Goal: Task Accomplishment & Management: Manage account settings

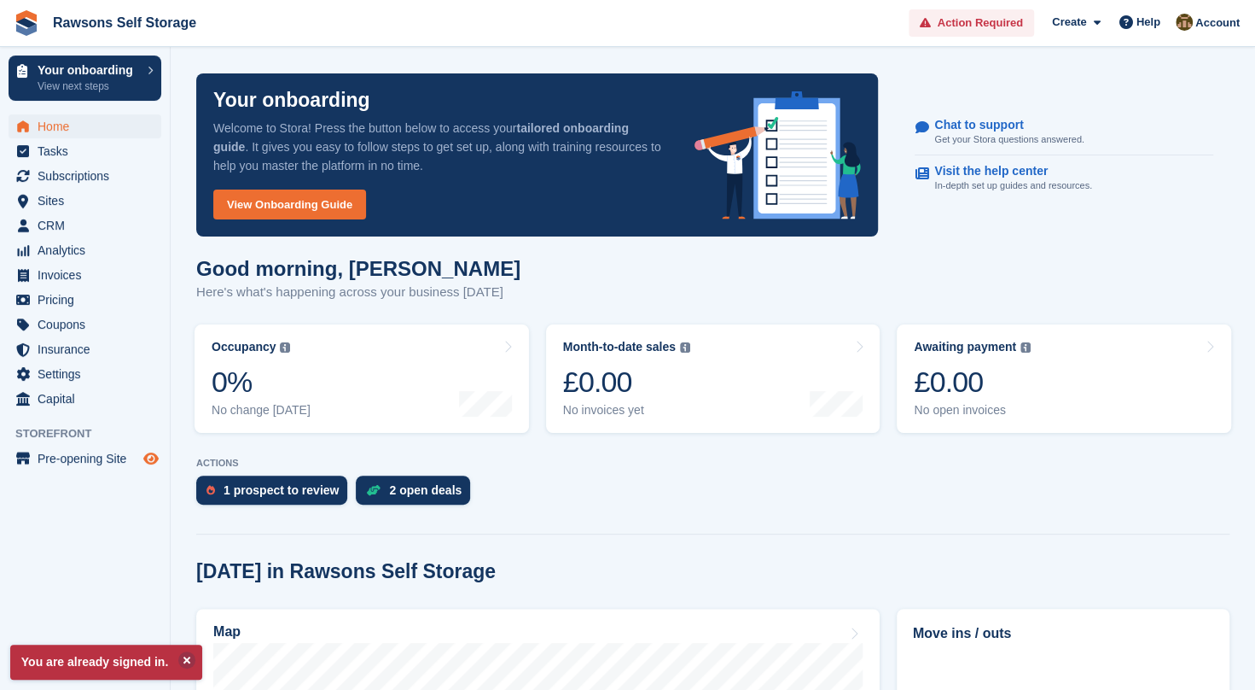
click at [148, 454] on icon "Preview store" at bounding box center [150, 458] width 15 height 14
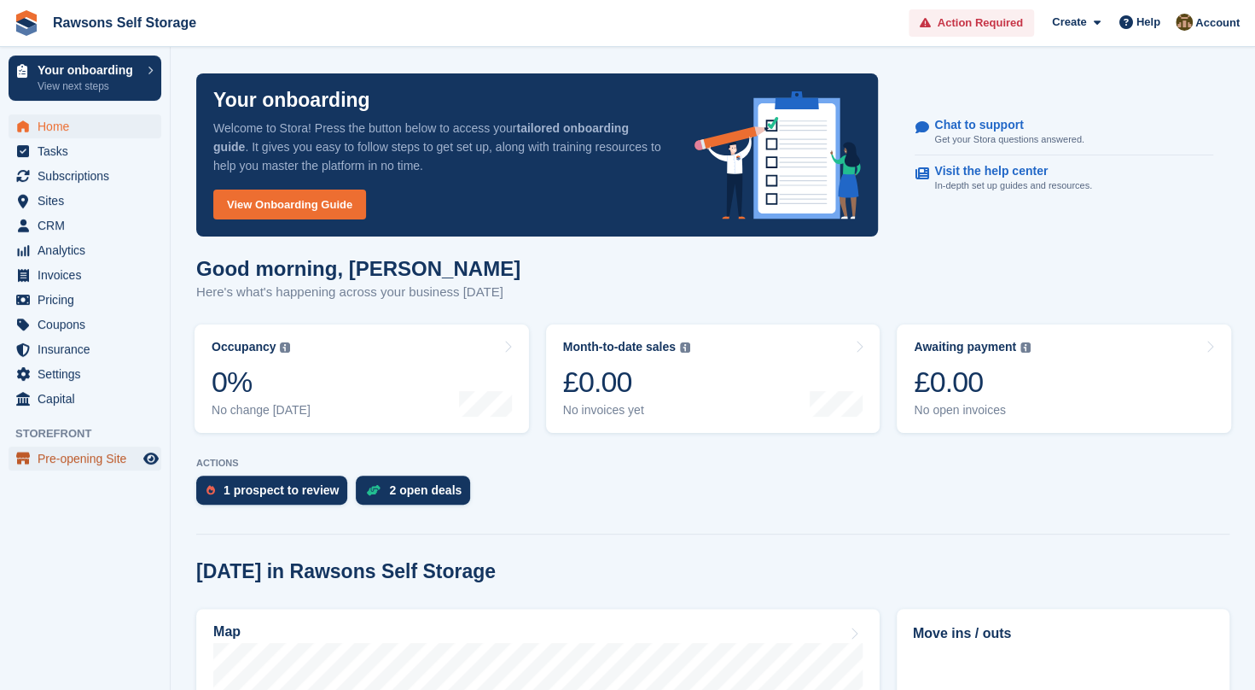
click at [89, 449] on span "Pre-opening Site" at bounding box center [89, 458] width 102 height 24
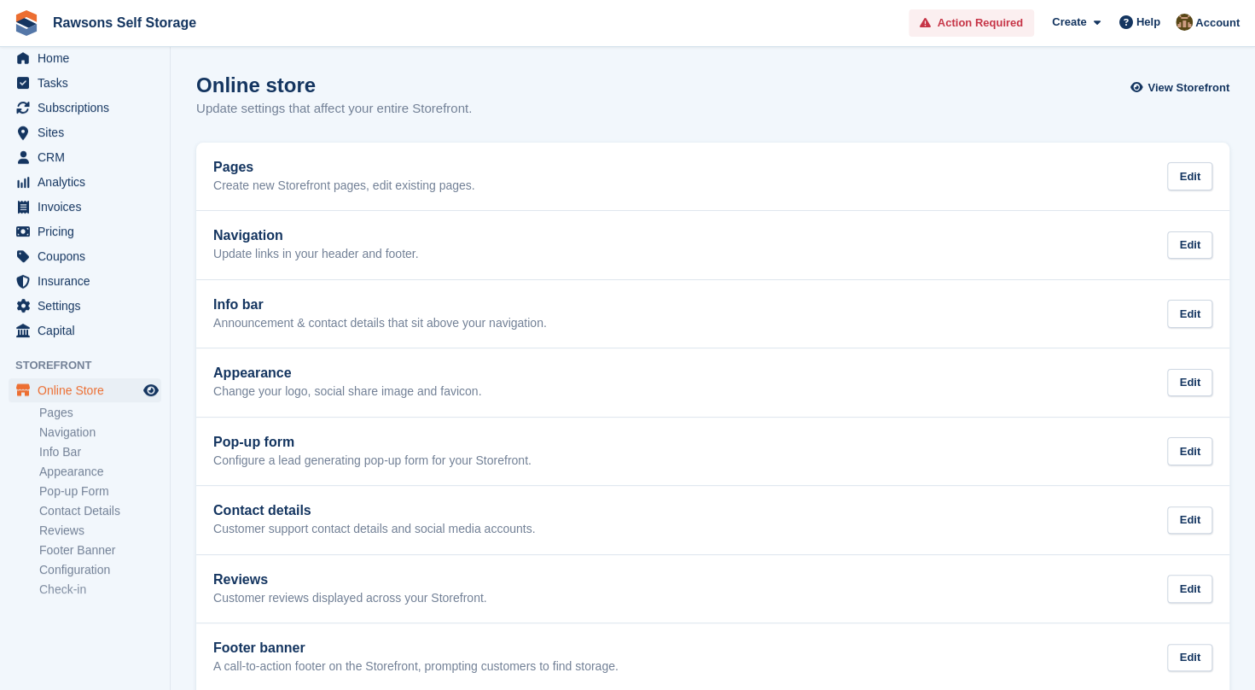
scroll to position [69, 0]
click at [85, 566] on link "Configuration" at bounding box center [100, 569] width 122 height 16
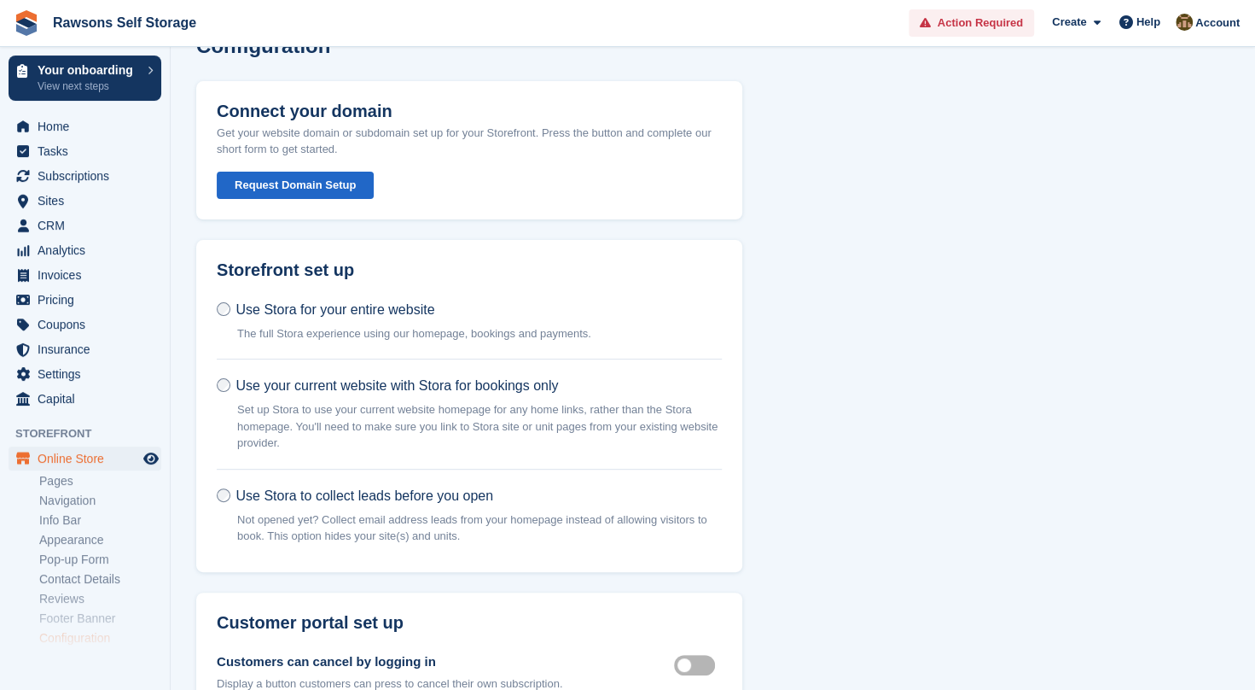
scroll to position [40, 0]
click at [288, 497] on span "Use Stora to collect leads before you open" at bounding box center [365, 494] width 258 height 15
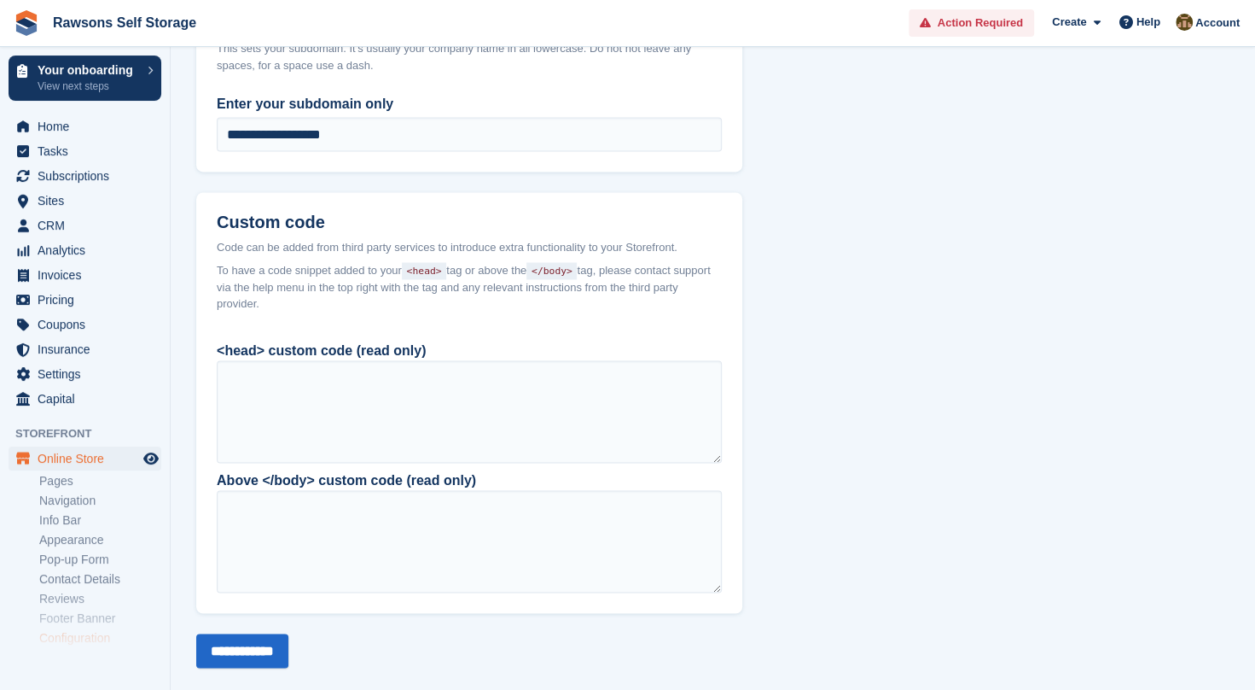
scroll to position [1577, 0]
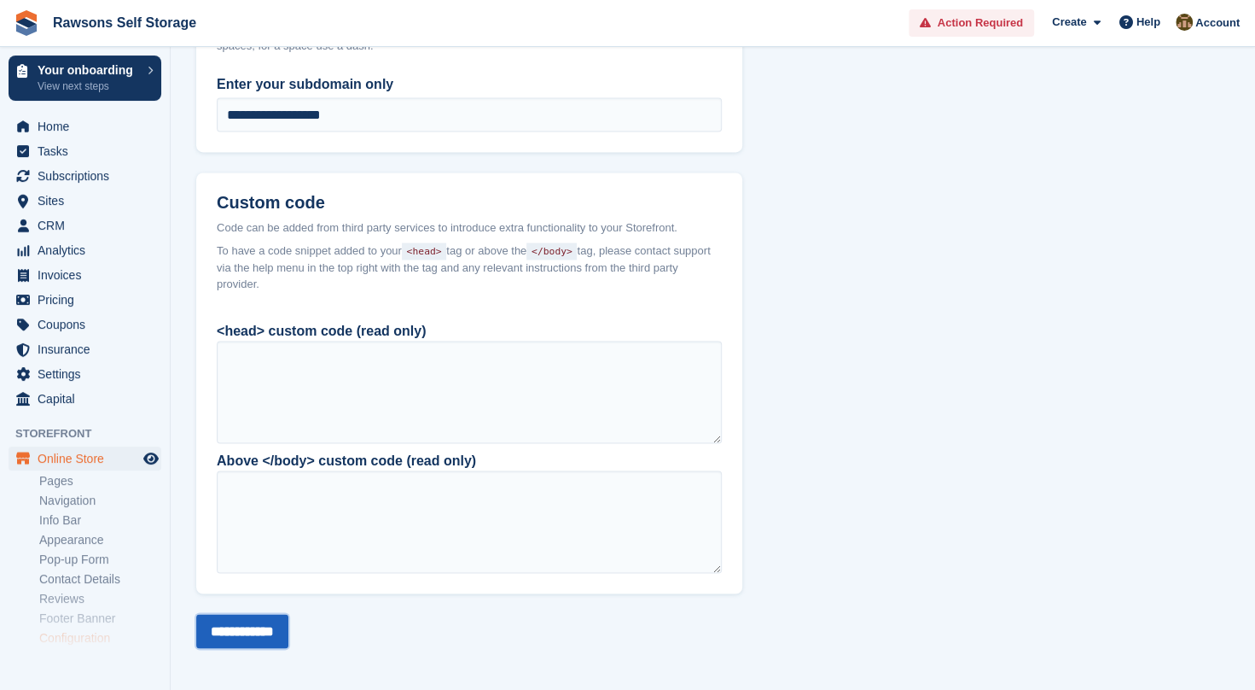
click at [276, 625] on input "**********" at bounding box center [242, 631] width 92 height 34
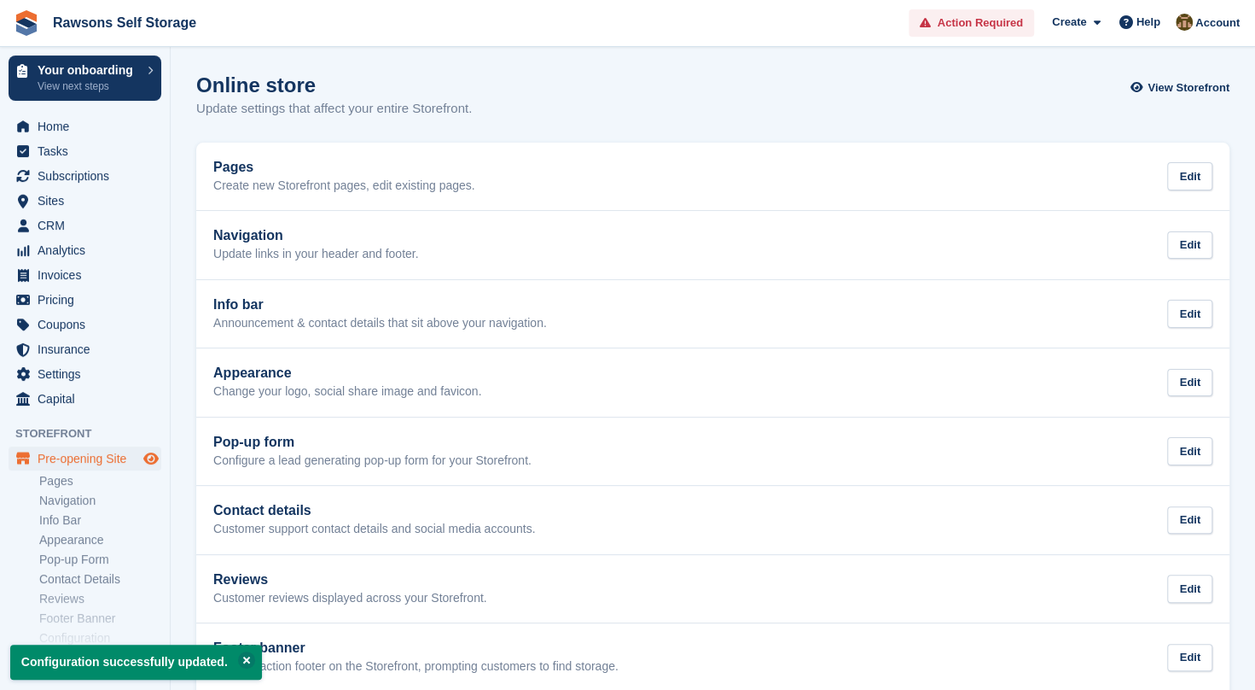
click at [148, 461] on icon "Preview store" at bounding box center [150, 458] width 15 height 14
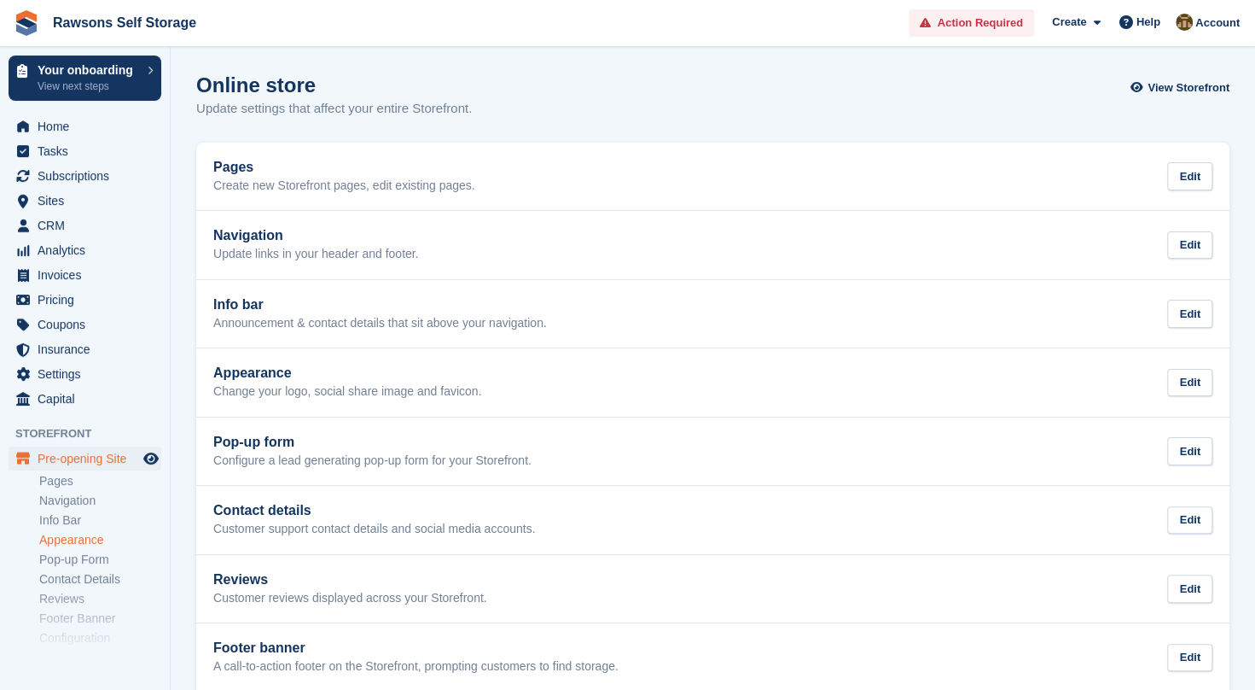
click at [73, 536] on link "Appearance" at bounding box center [100, 540] width 122 height 16
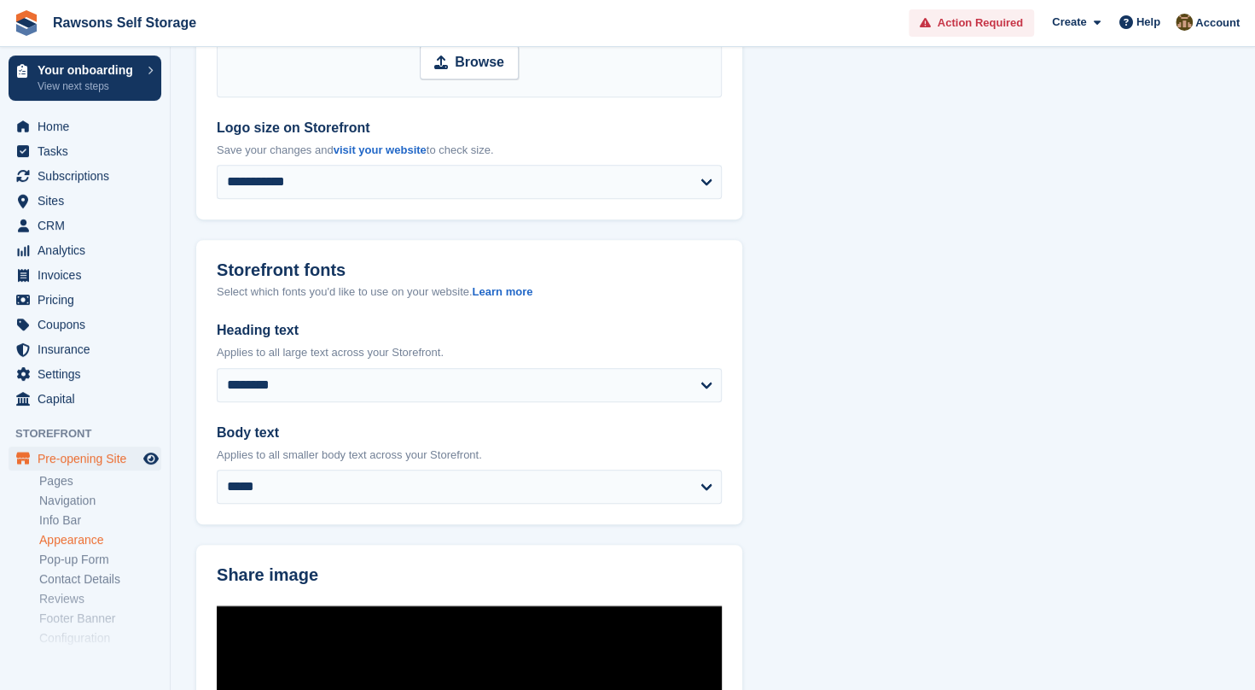
scroll to position [410, 0]
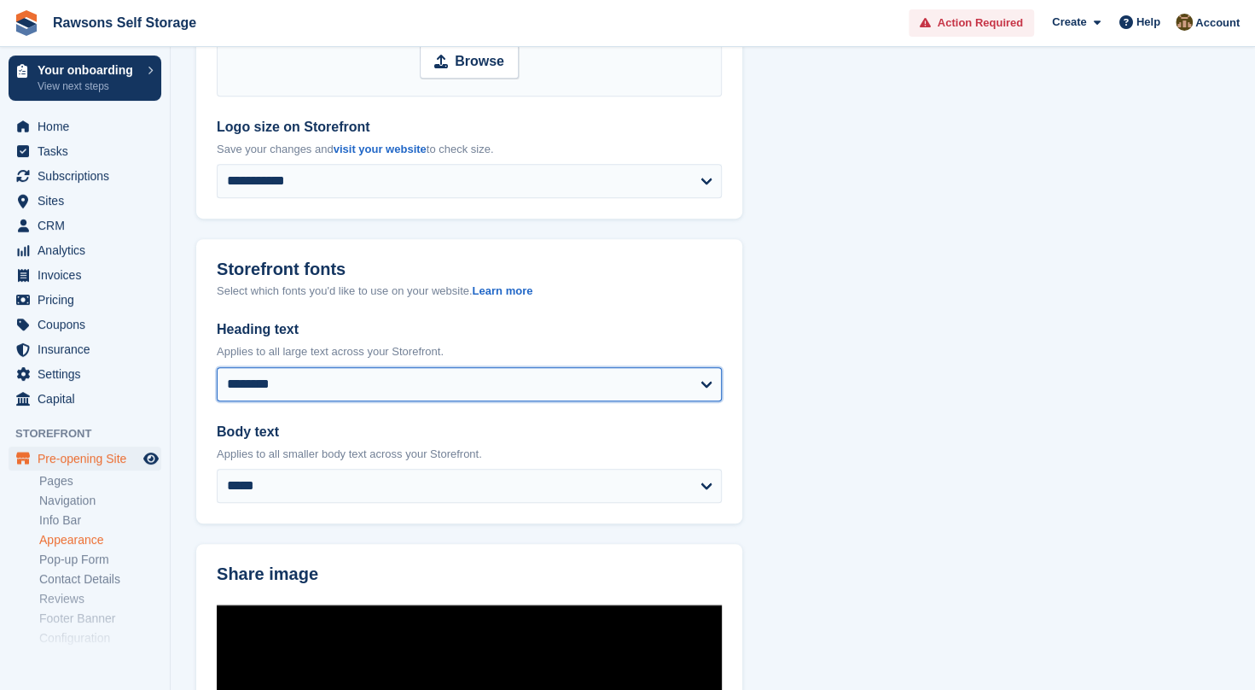
click at [356, 384] on select "**********" at bounding box center [469, 384] width 505 height 34
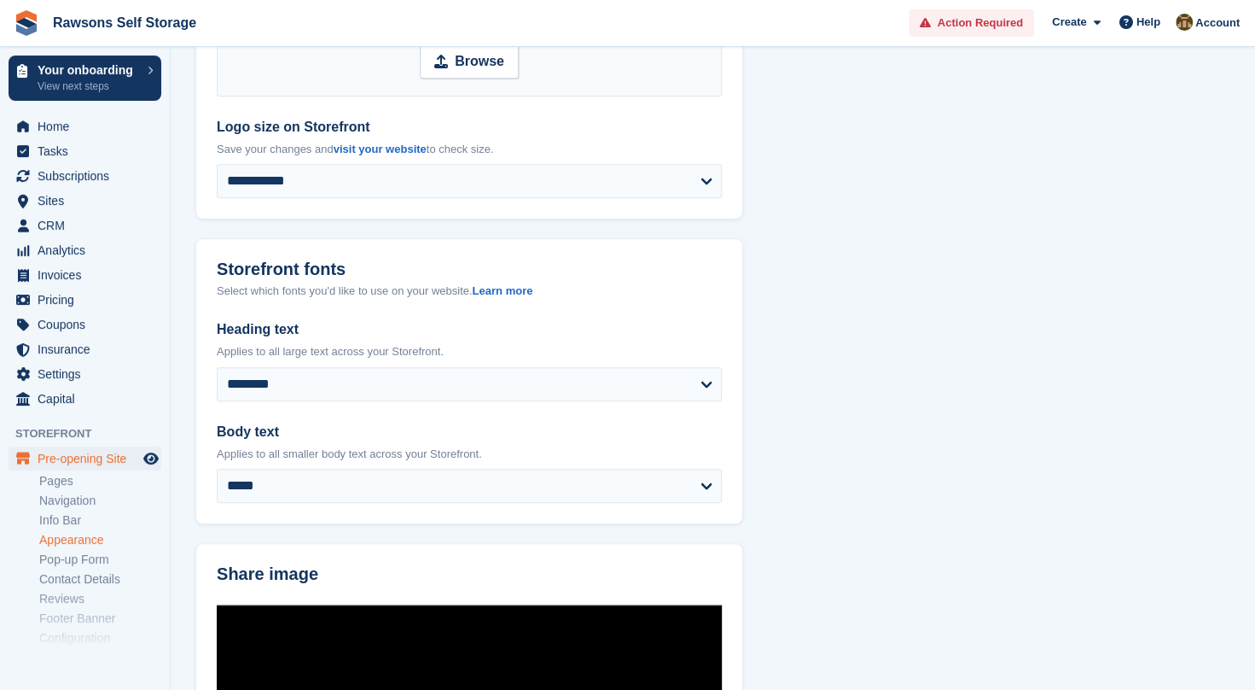
click at [925, 242] on section "**********" at bounding box center [713, 639] width 1085 height 2099
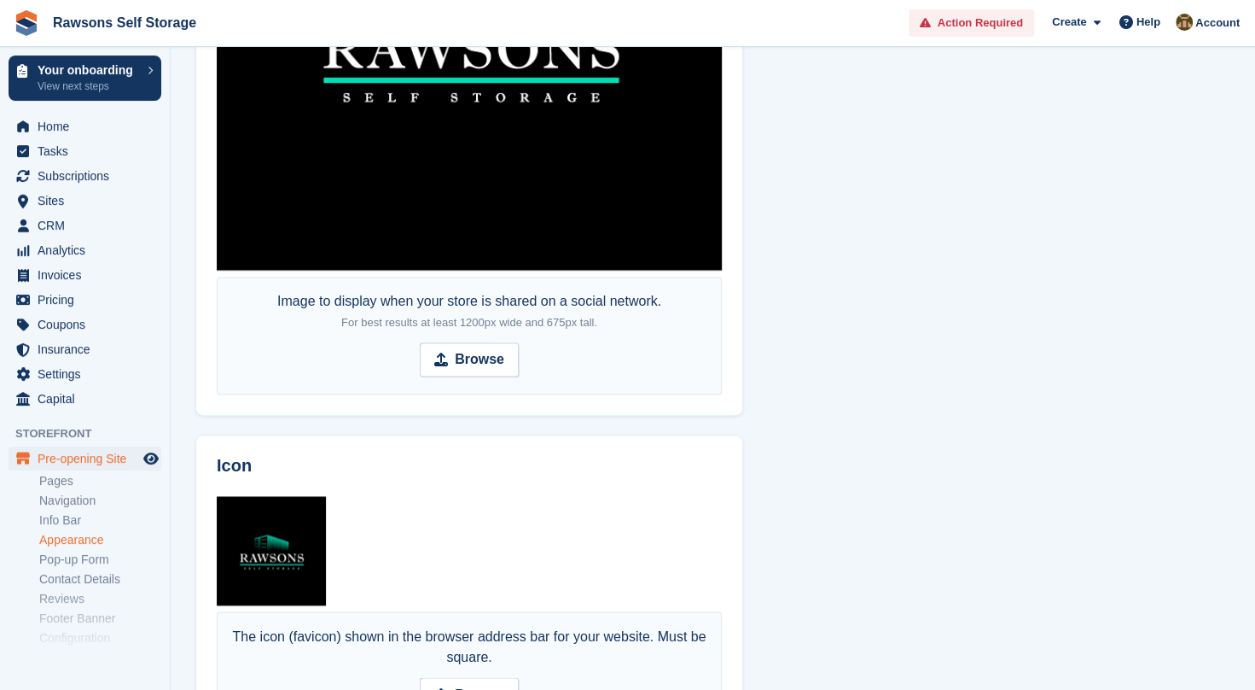
scroll to position [1403, 0]
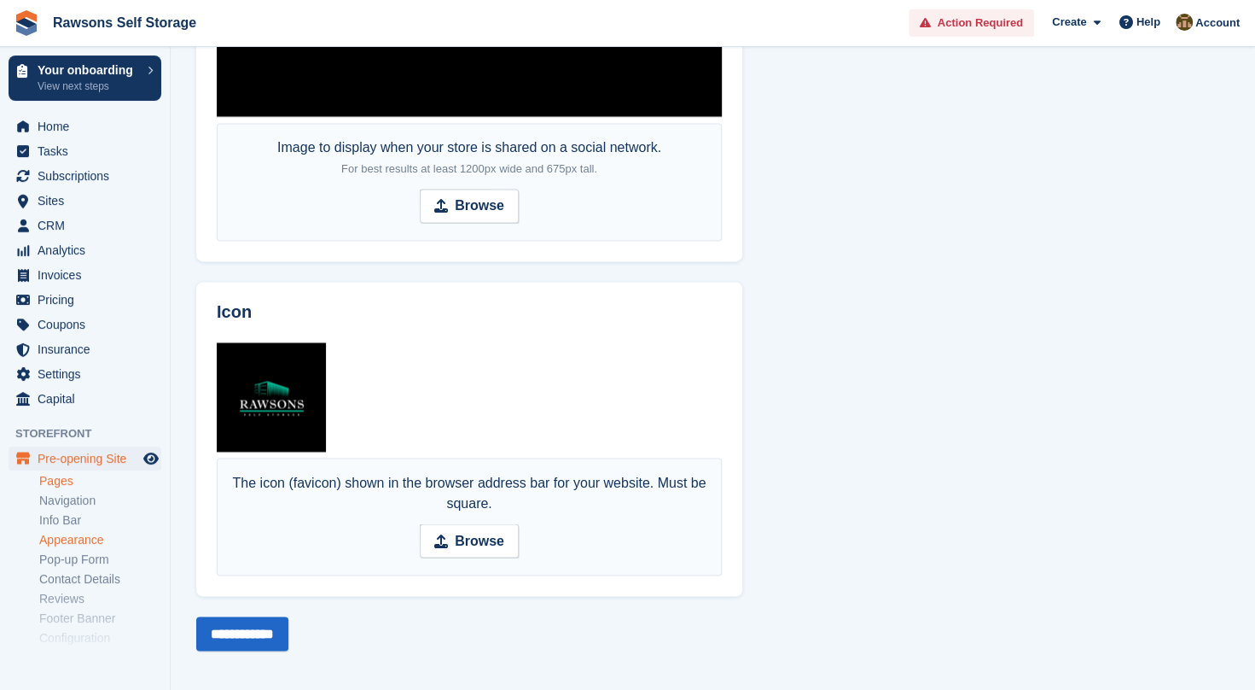
click at [63, 478] on link "Pages" at bounding box center [100, 481] width 122 height 16
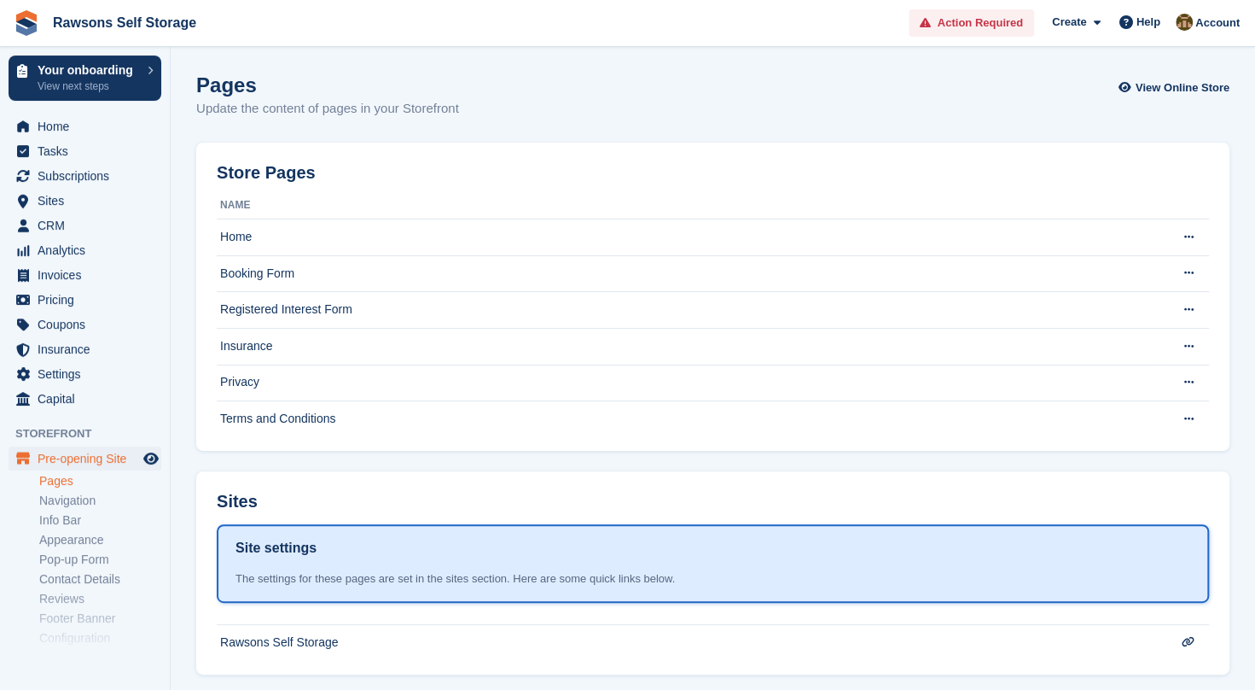
click at [241, 200] on th "Name" at bounding box center [688, 205] width 943 height 27
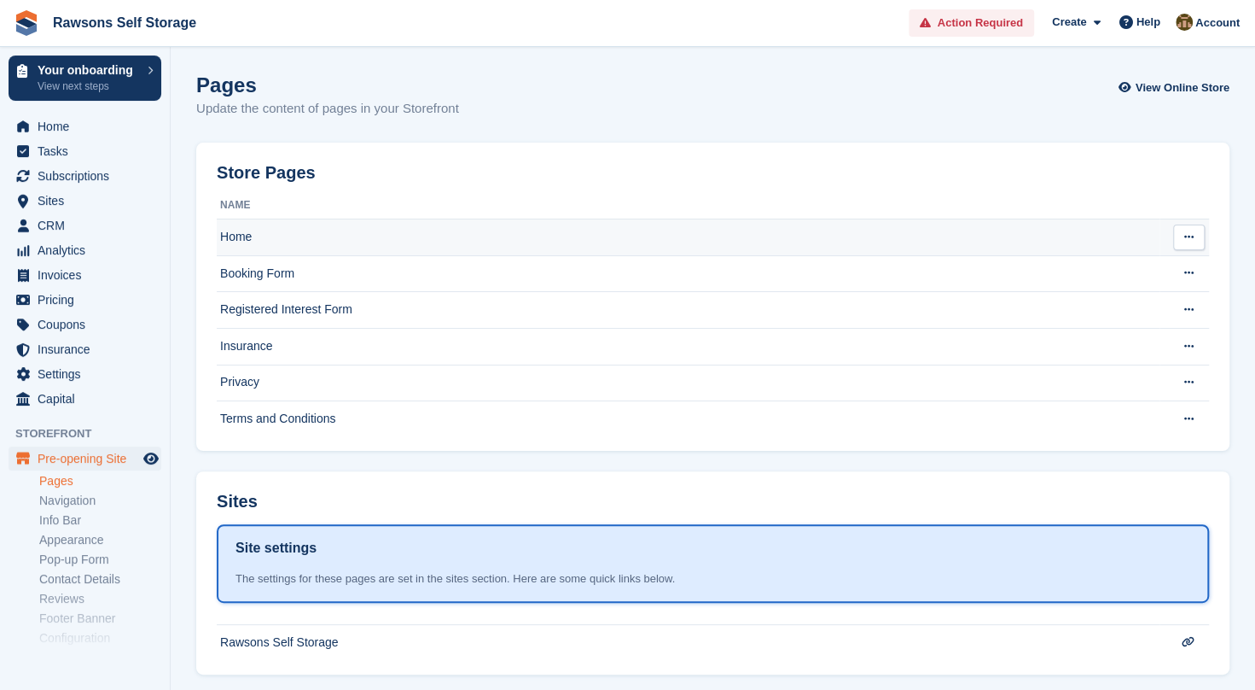
click at [259, 232] on td "Home" at bounding box center [688, 237] width 943 height 37
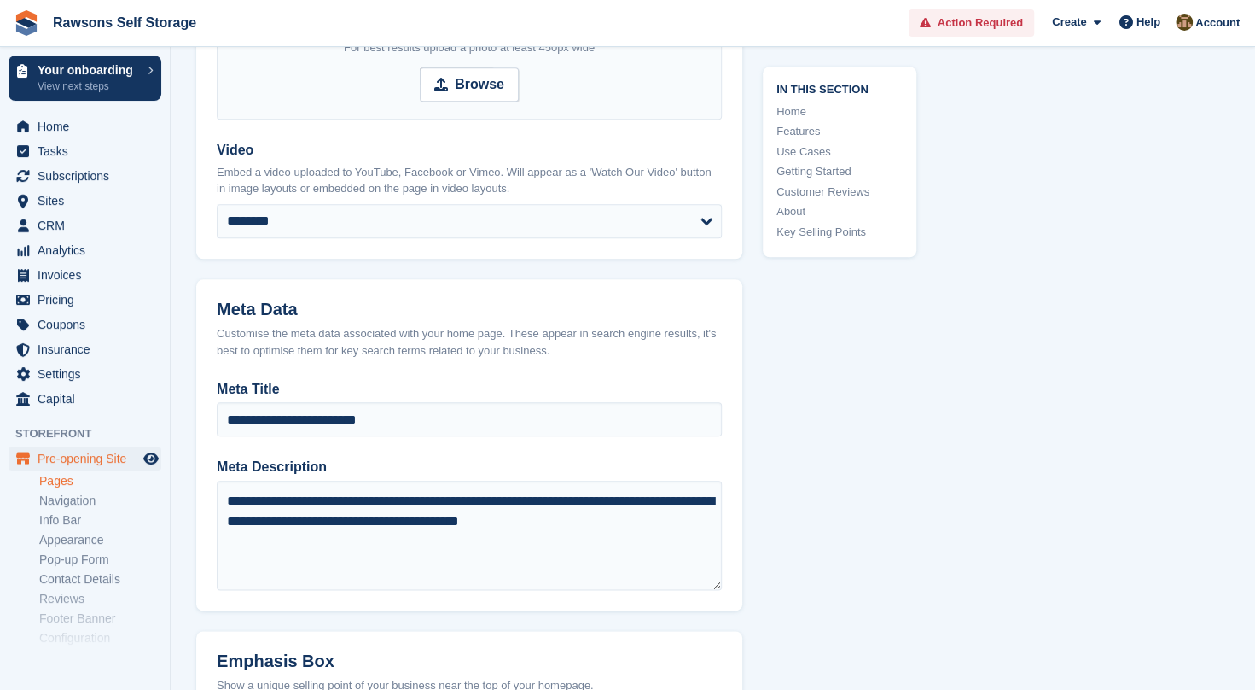
scroll to position [900, 0]
